Goal: Find specific page/section: Find specific page/section

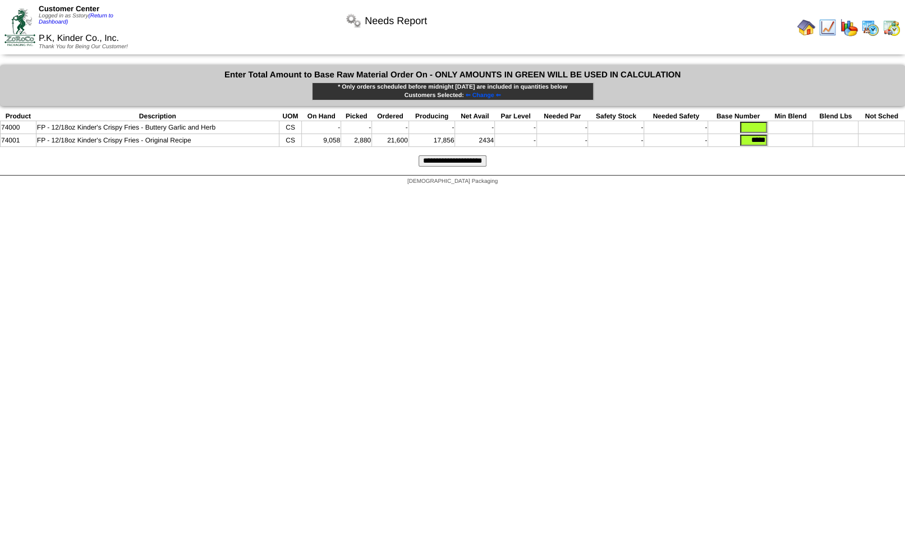
click at [871, 27] on img at bounding box center [870, 28] width 18 height 18
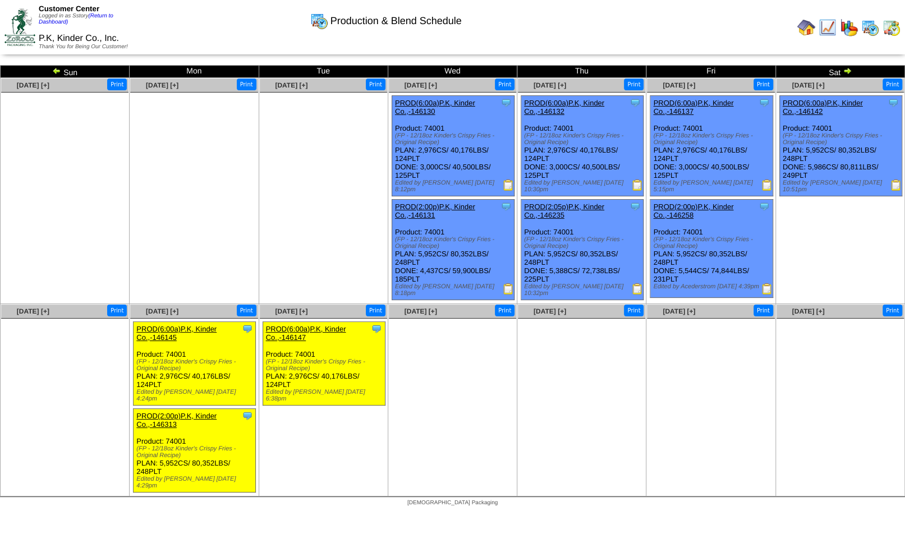
click at [829, 27] on img at bounding box center [828, 28] width 18 height 18
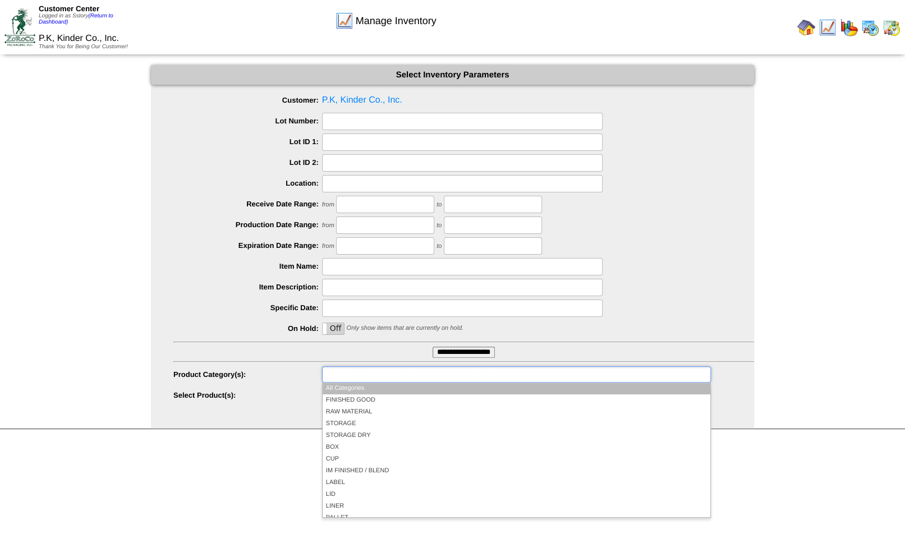
click at [419, 373] on ul at bounding box center [516, 374] width 389 height 16
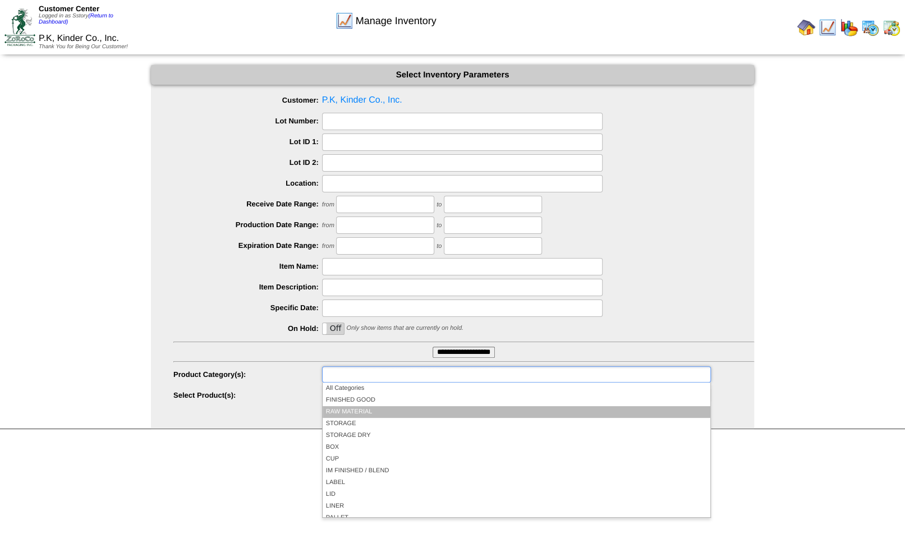
click at [366, 410] on li "RAW MATERIAL" at bounding box center [517, 412] width 388 height 12
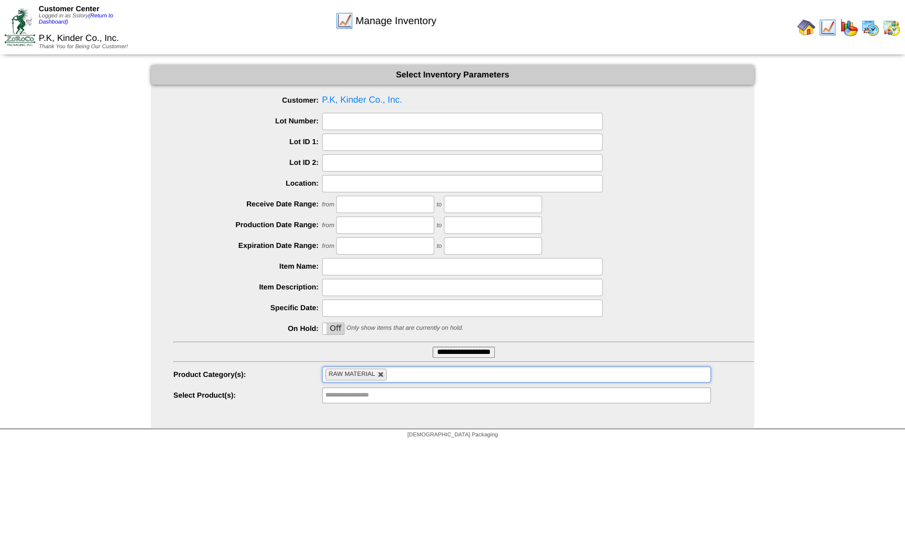
click at [381, 375] on link at bounding box center [381, 374] width 7 height 7
click at [367, 378] on ul at bounding box center [516, 374] width 389 height 16
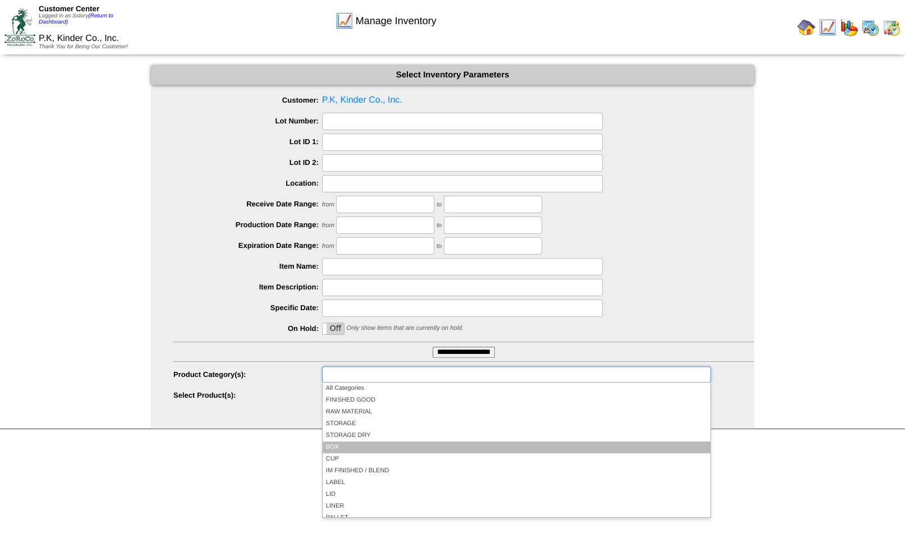
click at [339, 443] on li "BOX" at bounding box center [517, 448] width 388 height 12
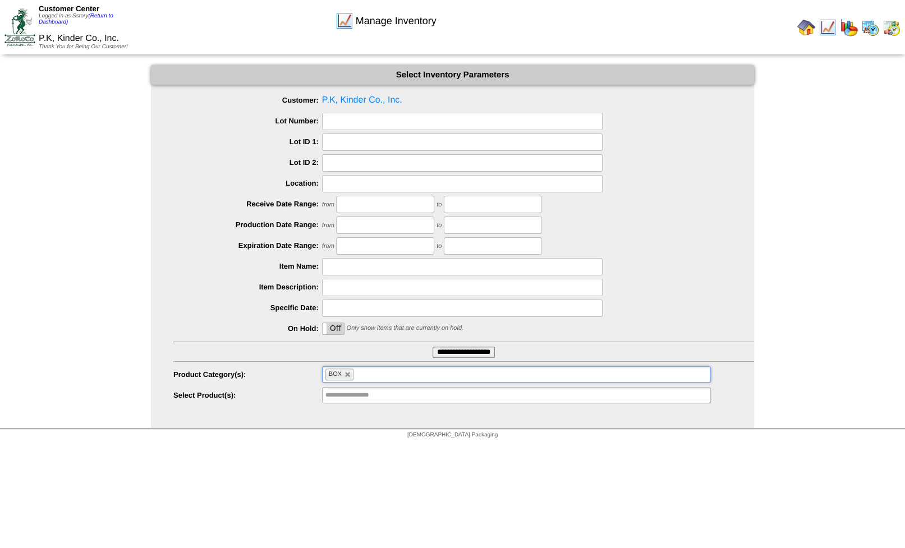
click at [460, 353] on input "**********" at bounding box center [464, 352] width 62 height 11
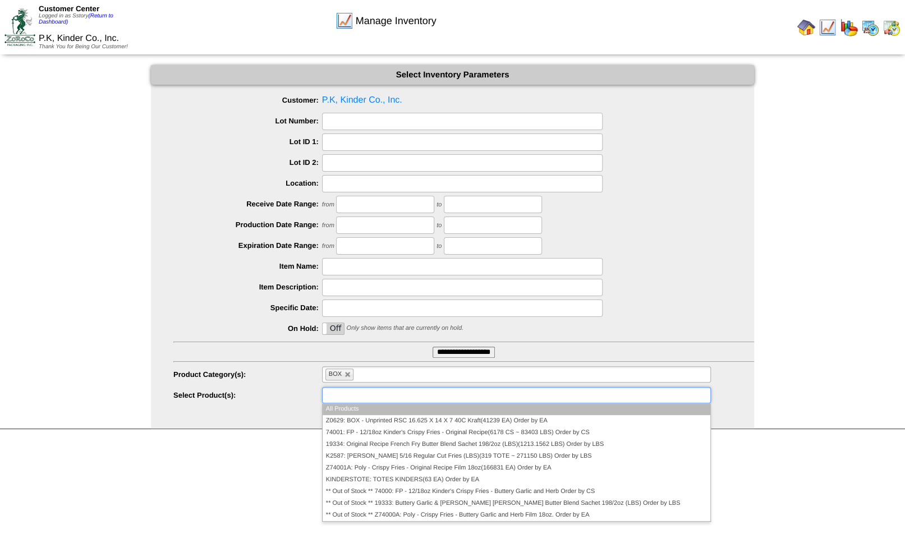
click at [351, 397] on input "text" at bounding box center [361, 395] width 72 height 14
type input "**********"
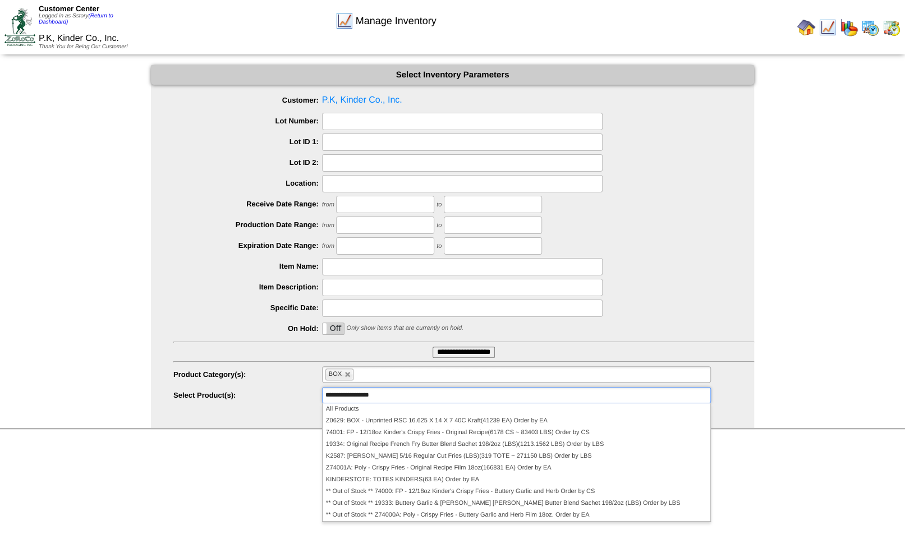
drag, startPoint x: 198, startPoint y: 489, endPoint x: 164, endPoint y: 397, distance: 98.0
click at [198, 444] on html "Customer Center Logged in as Sstory (Return to Dashboard) P.K, Kinder Co., Inc.…" at bounding box center [452, 222] width 905 height 444
